Goal: Transaction & Acquisition: Purchase product/service

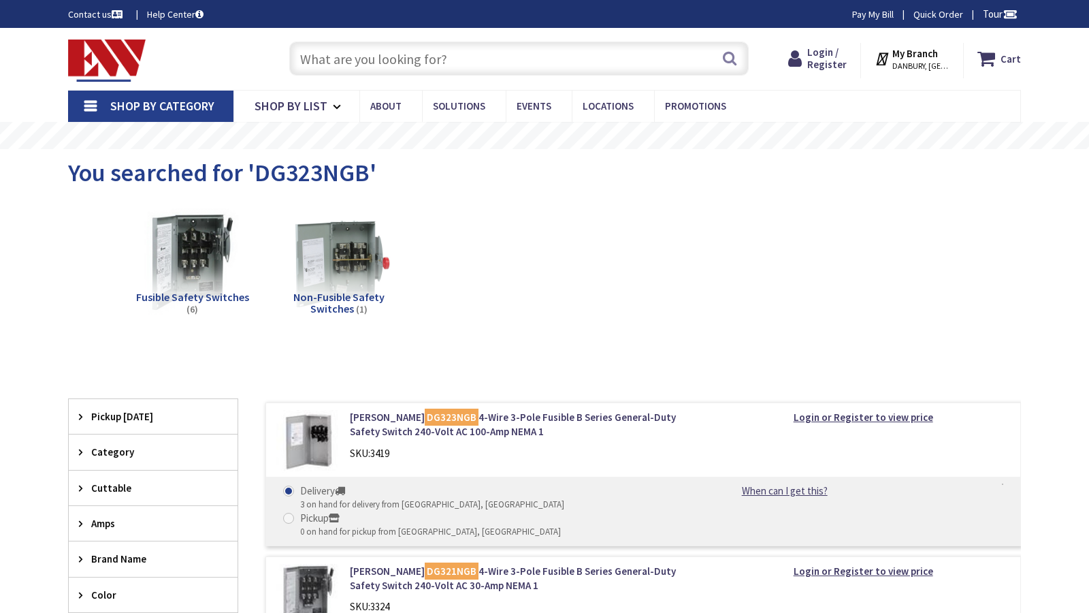
type input "NE 18th St, Vancouver, WA 98684, USA"
